Goal: Transaction & Acquisition: Purchase product/service

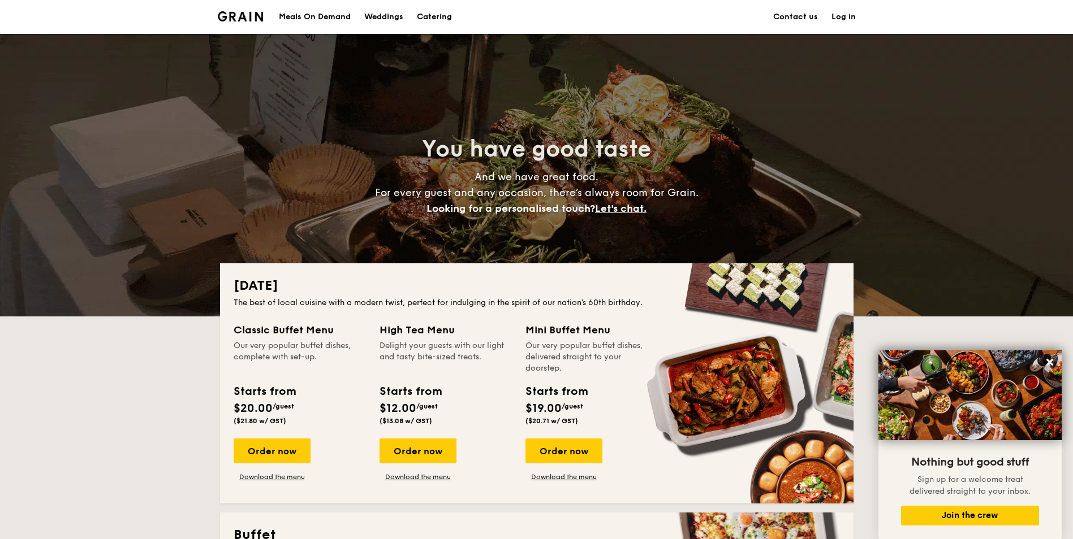
click at [321, 17] on div "Meals On Demand" at bounding box center [315, 17] width 72 height 34
click at [322, 16] on div "Meals On Demand" at bounding box center [315, 17] width 72 height 34
click at [336, 16] on div "Meals On Demand" at bounding box center [315, 17] width 72 height 34
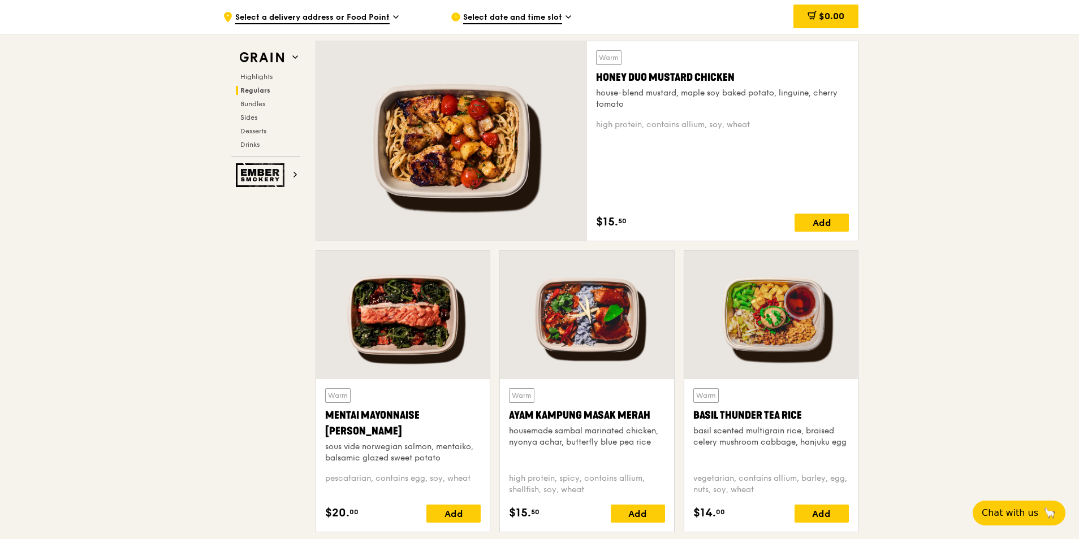
scroll to position [792, 0]
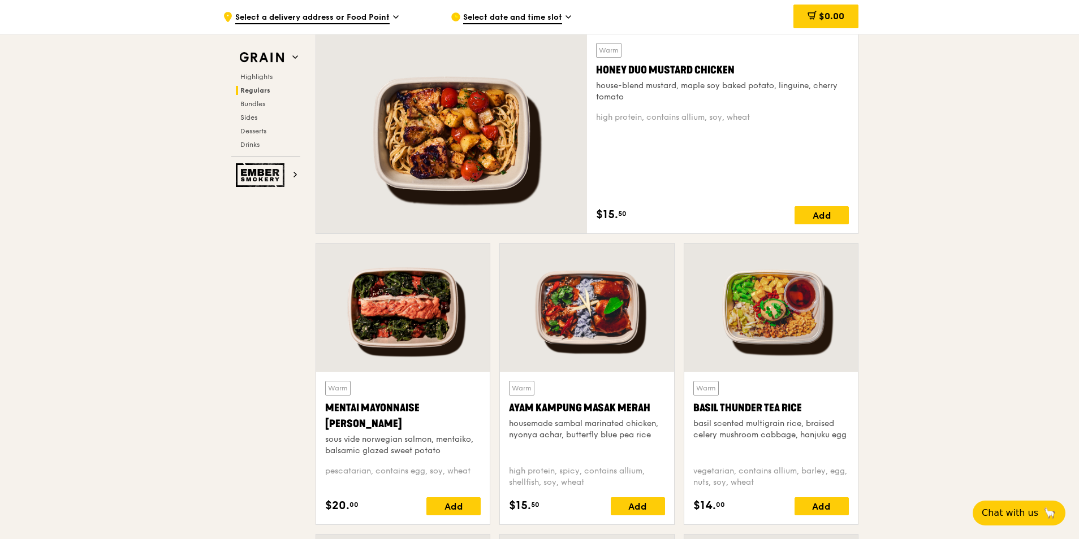
click at [418, 409] on div "Mentai Mayonnaise Aburi Salmon" at bounding box center [403, 416] width 156 height 32
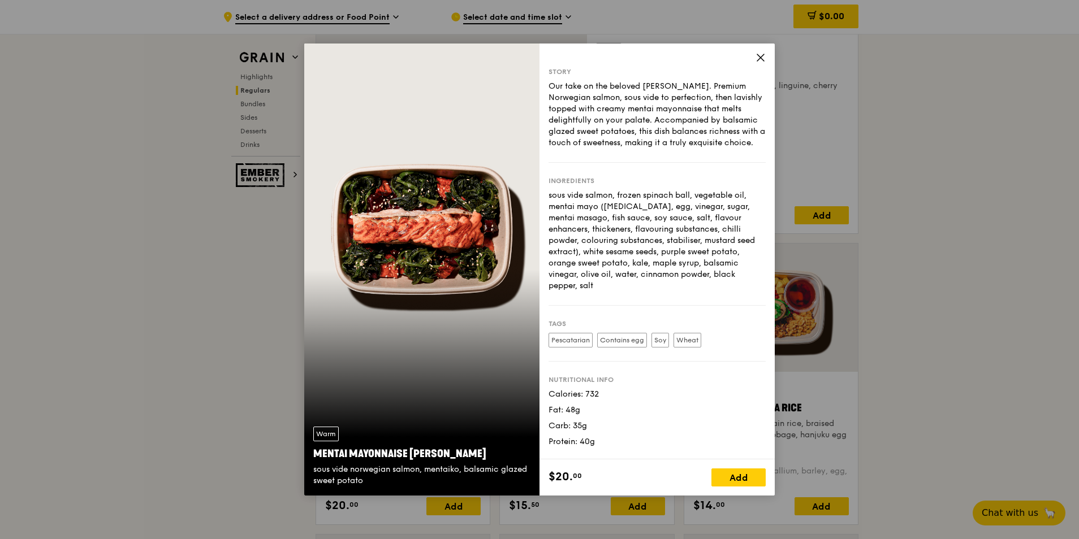
click at [768, 63] on div "Story Our take on the beloved mentaiko salmon. Premium Norwegian salmon, sous v…" at bounding box center [656, 252] width 235 height 416
click at [761, 61] on icon at bounding box center [760, 58] width 10 height 10
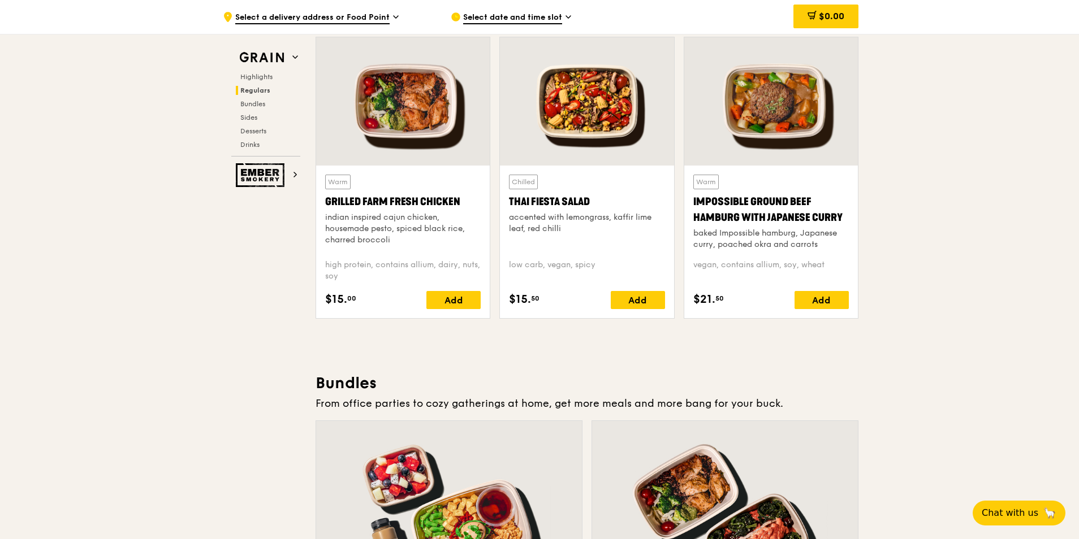
scroll to position [1301, 0]
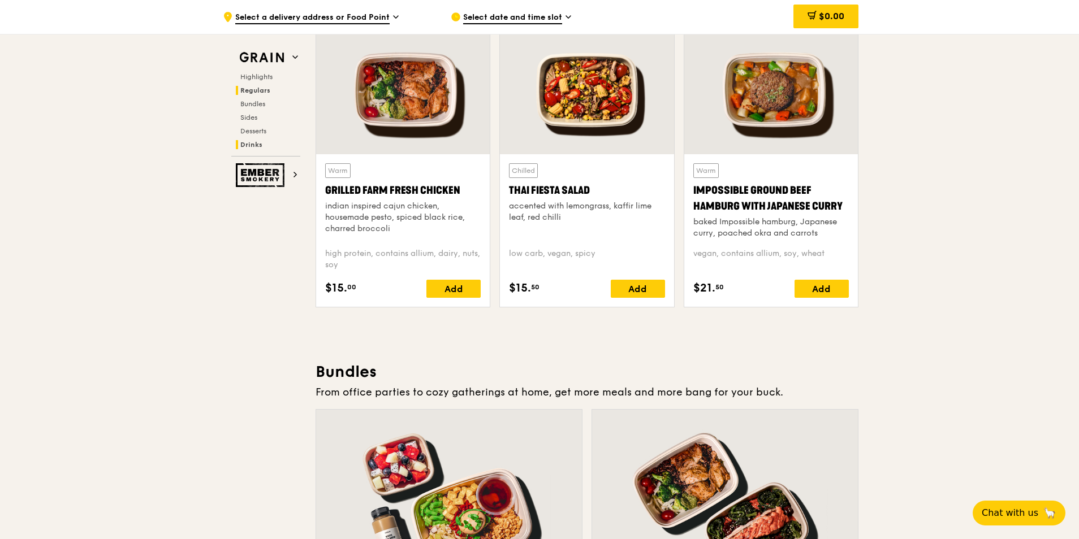
click at [264, 146] on h2 "Drinks" at bounding box center [268, 144] width 64 height 9
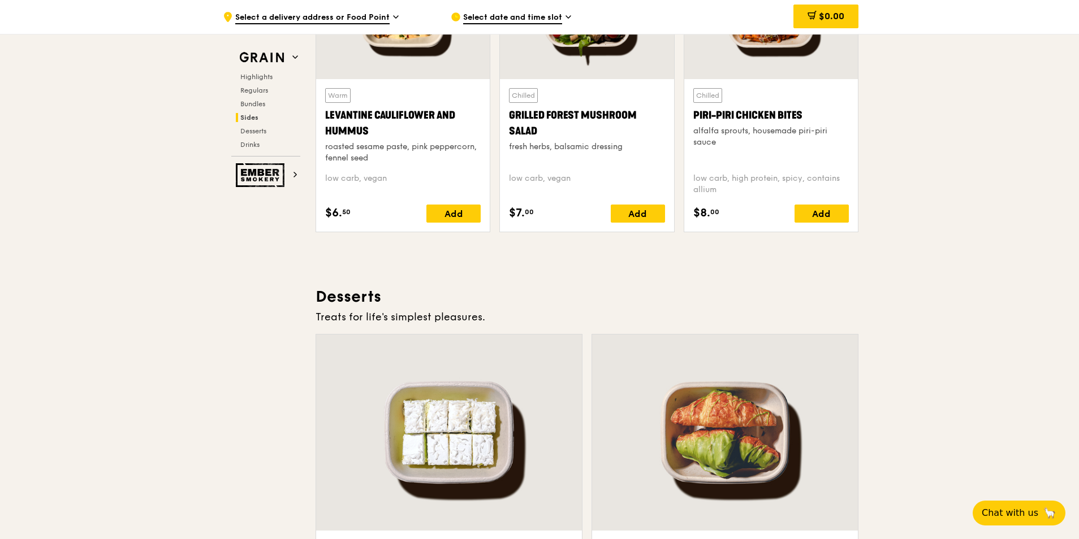
scroll to position [2940, 0]
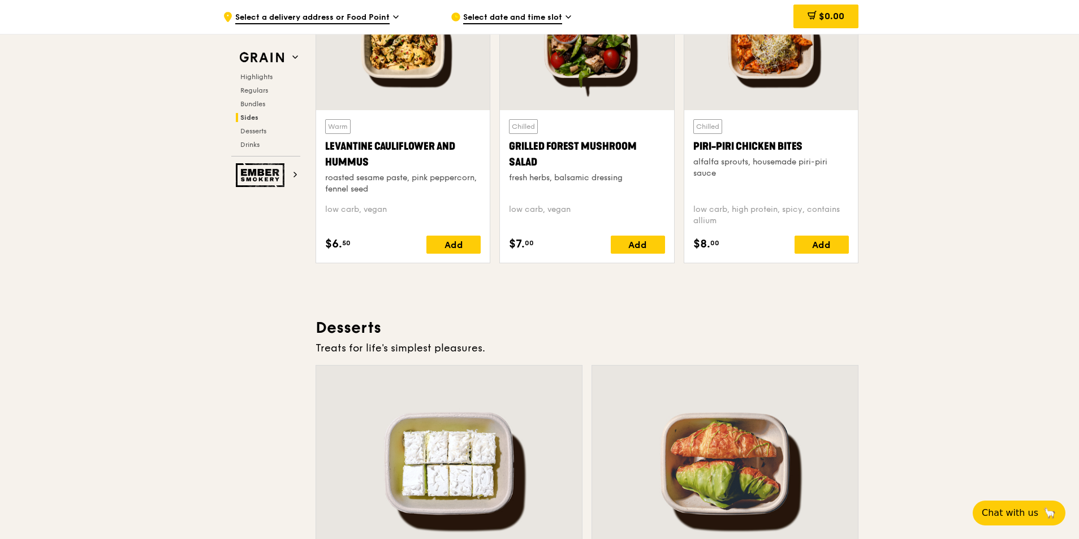
click at [551, 14] on span "Select date and time slot" at bounding box center [512, 18] width 99 height 12
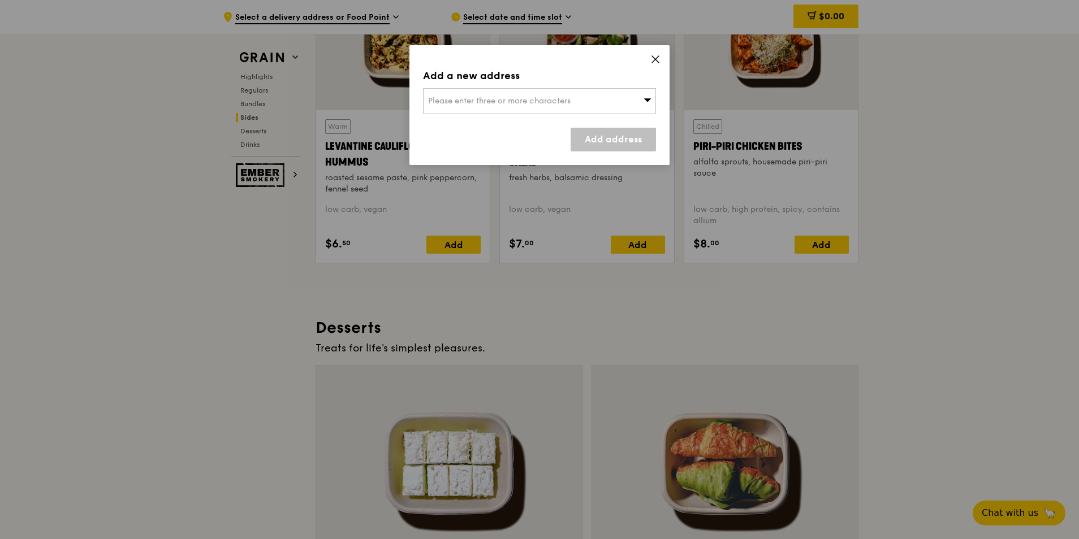
click at [656, 58] on icon at bounding box center [655, 59] width 10 height 10
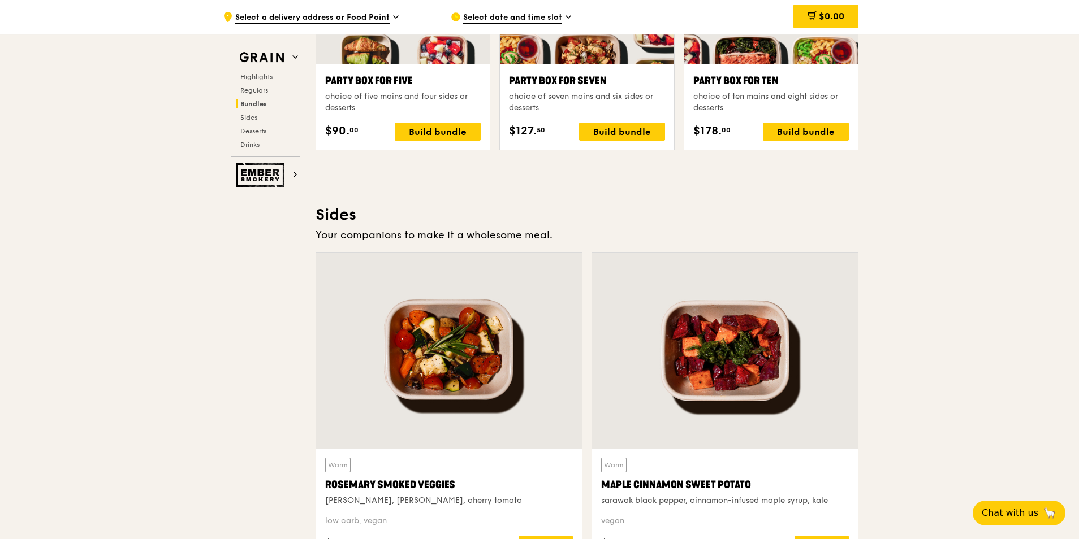
scroll to position [2261, 0]
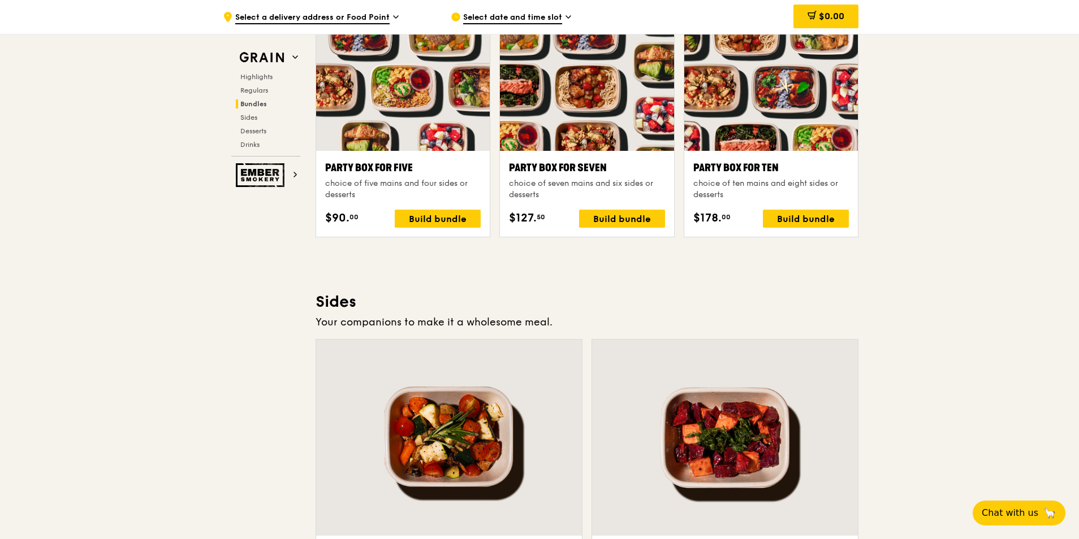
click at [370, 17] on span "Select a delivery address or Food Point" at bounding box center [312, 18] width 154 height 12
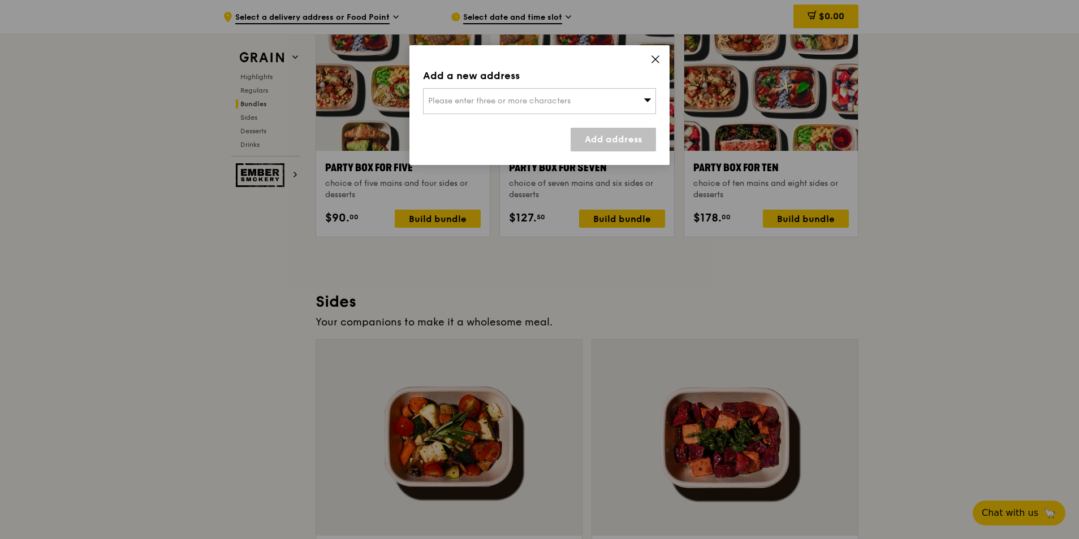
click at [587, 103] on div "Please enter three or more characters" at bounding box center [539, 101] width 233 height 26
click at [653, 58] on icon at bounding box center [655, 59] width 7 height 7
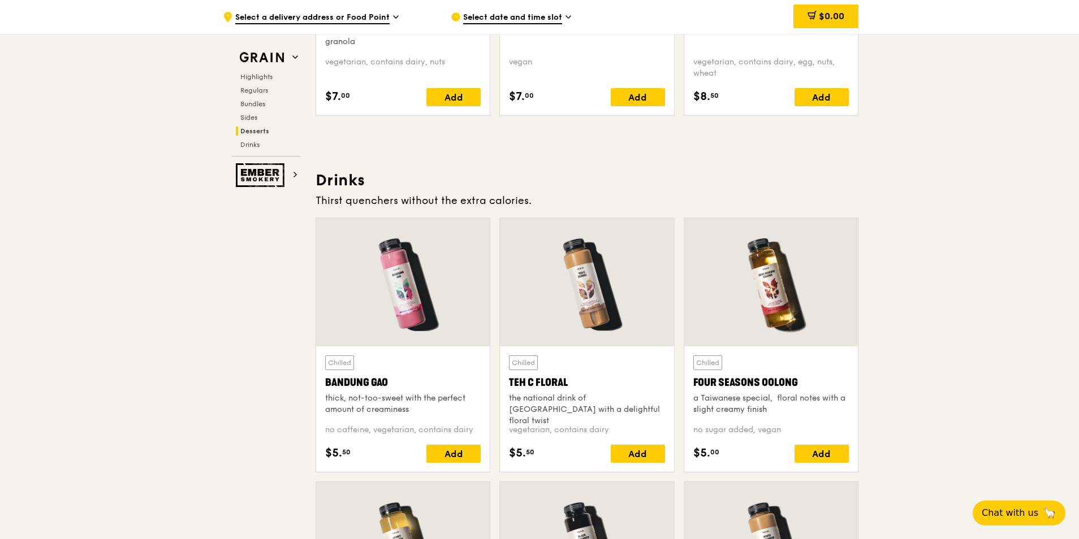
scroll to position [3788, 0]
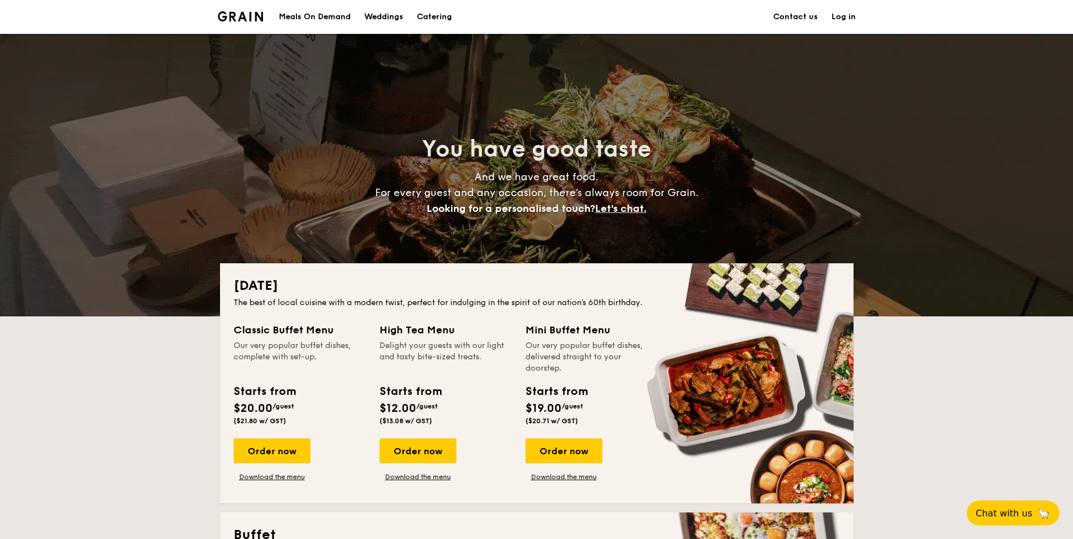
click at [791, 21] on link "Contact us" at bounding box center [795, 17] width 45 height 34
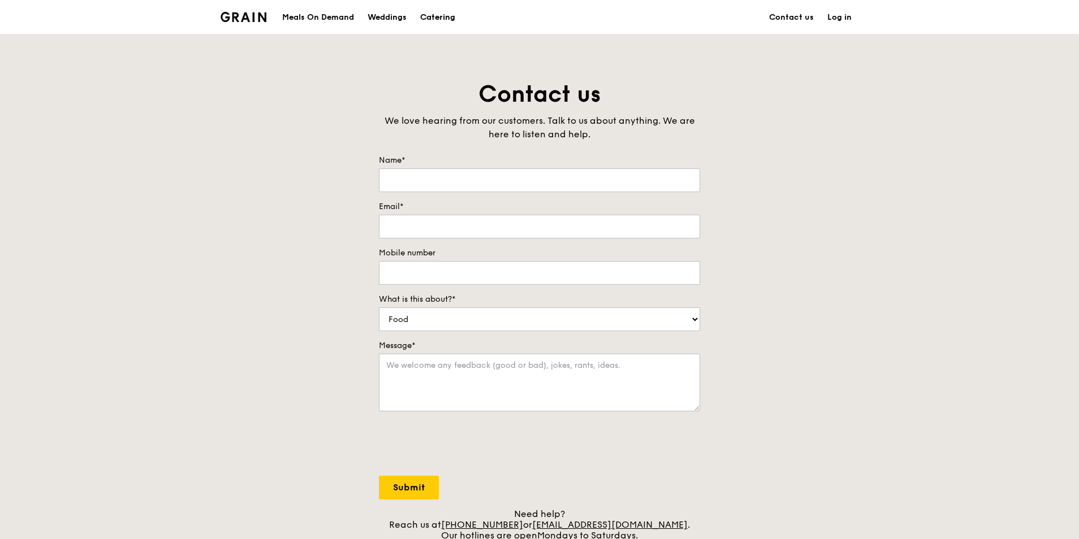
click at [428, 18] on div "Catering" at bounding box center [437, 18] width 35 height 34
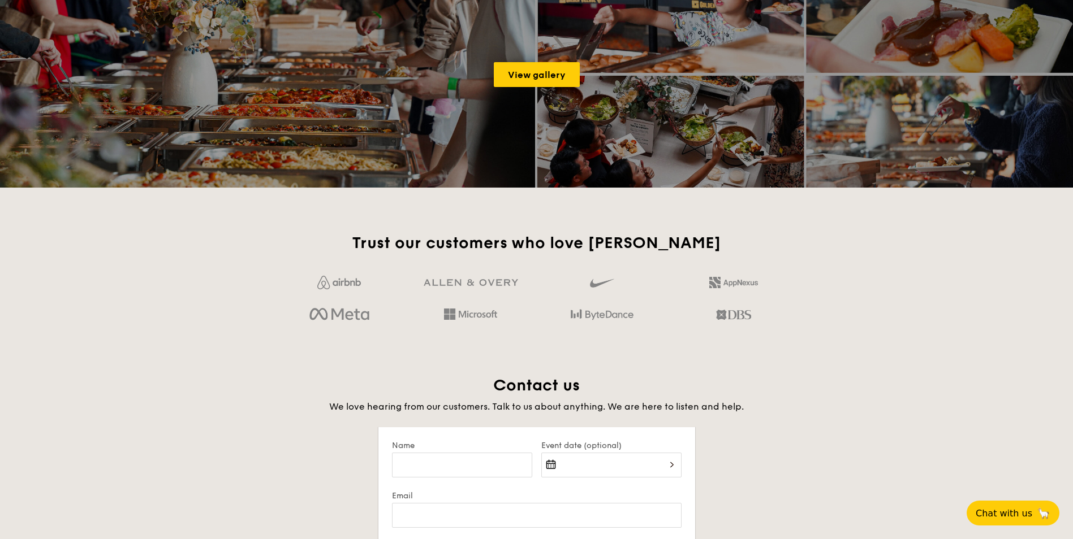
scroll to position [1810, 0]
